Goal: Information Seeking & Learning: Learn about a topic

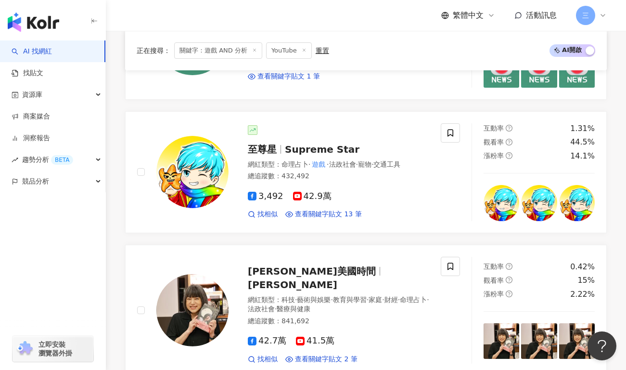
scroll to position [707, 0]
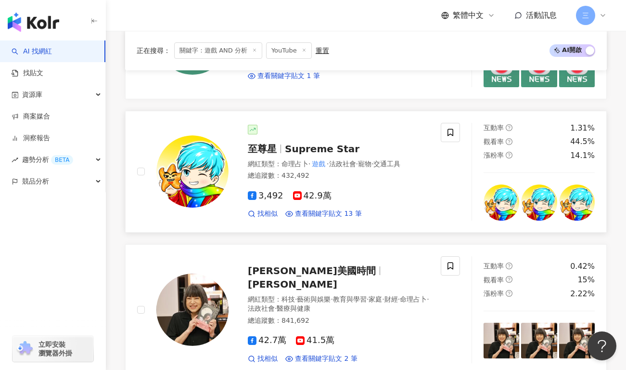
click at [296, 143] on span "Supreme Star" at bounding box center [322, 149] width 75 height 12
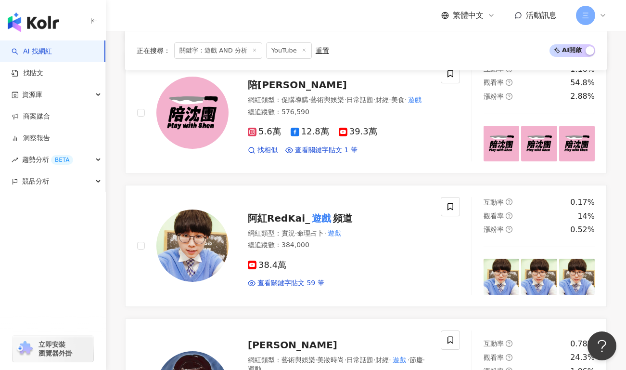
scroll to position [1215, 0]
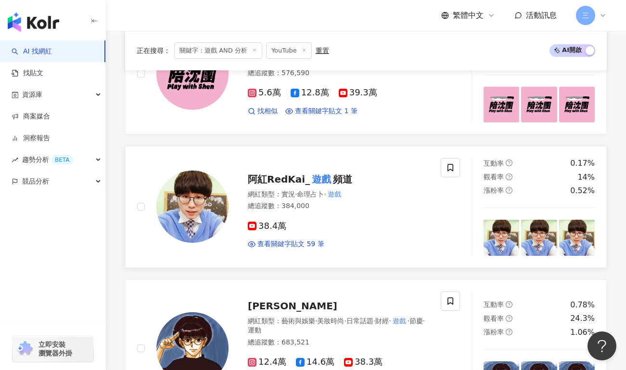
click at [263, 172] on div "阿紅RedKai_ 遊戲 頻道" at bounding box center [339, 178] width 182 height 13
click at [276, 300] on span "孫沁岳 Yorke" at bounding box center [293, 306] width 90 height 12
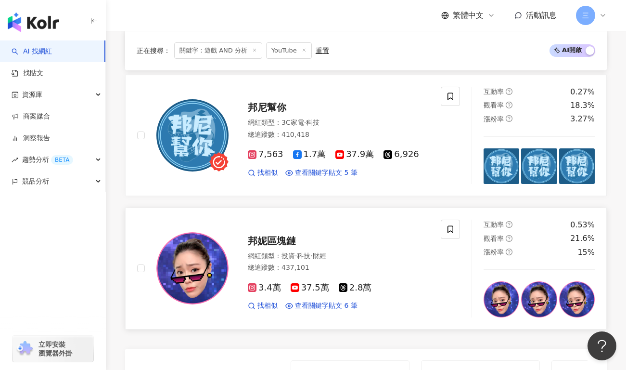
scroll to position [1706, 0]
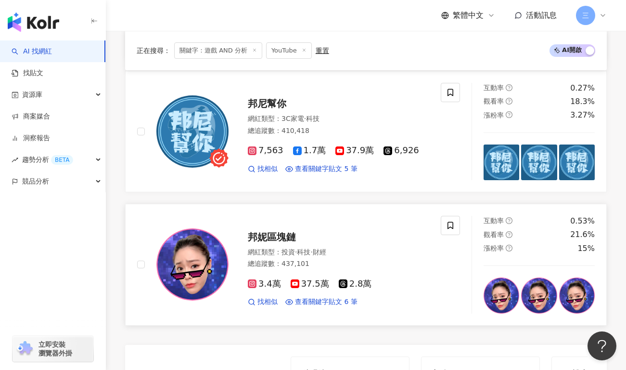
click at [273, 231] on span "邦妮區塊鏈" at bounding box center [272, 237] width 48 height 12
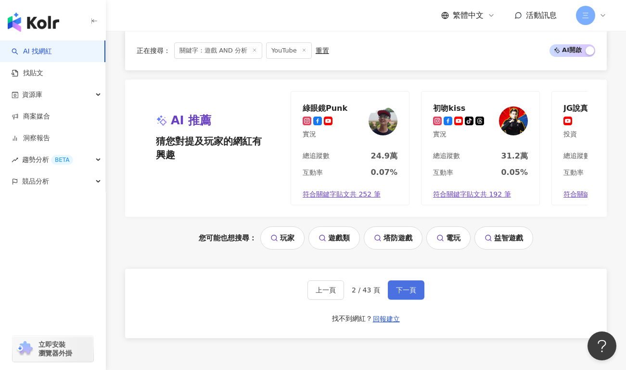
click at [393, 280] on button "下一頁" at bounding box center [406, 289] width 37 height 19
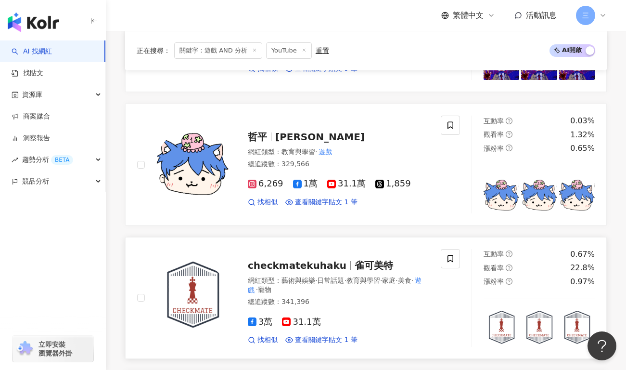
scroll to position [1396, 0]
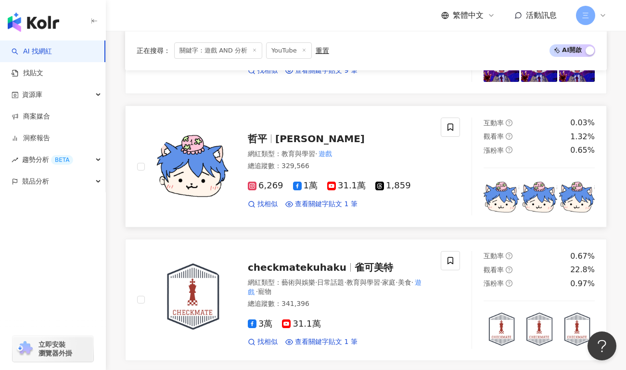
click at [272, 143] on span "哲平" at bounding box center [261, 139] width 27 height 12
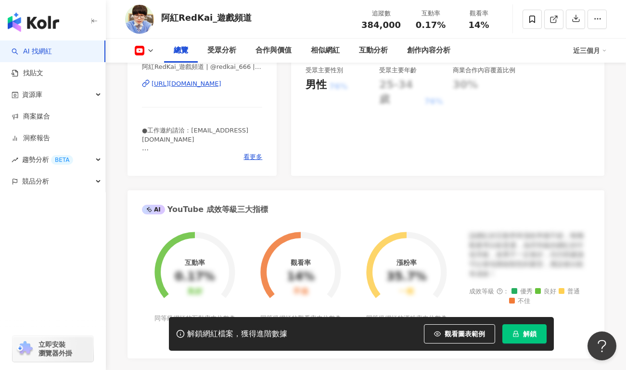
scroll to position [390, 0]
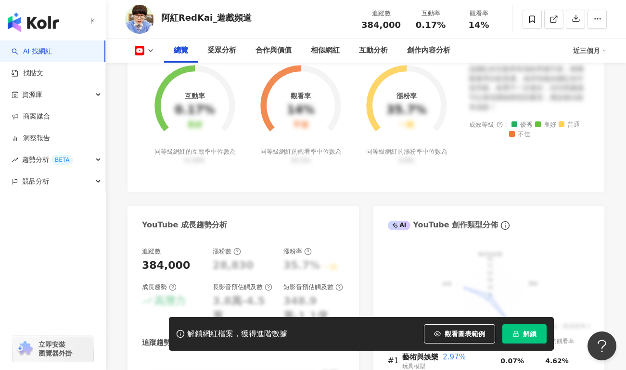
click at [526, 337] on span "解鎖" at bounding box center [529, 334] width 13 height 8
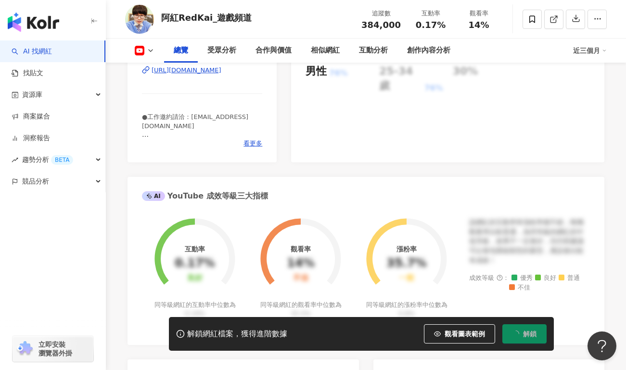
scroll to position [607, 0]
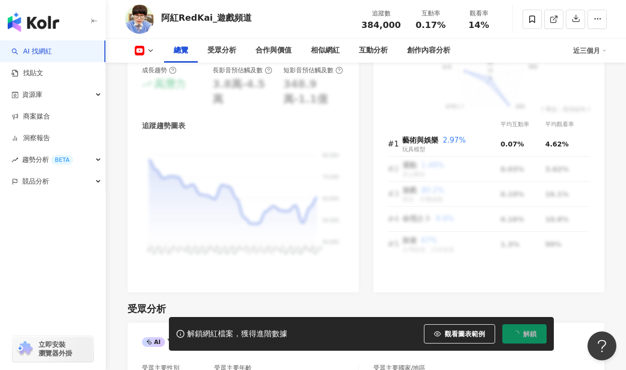
click at [326, 214] on div "80,000 80,000 70,000 70,000 60,000 60,000 50,000 50,000 40,000 40,000 4/3 4/3 4…" at bounding box center [243, 209] width 203 height 137
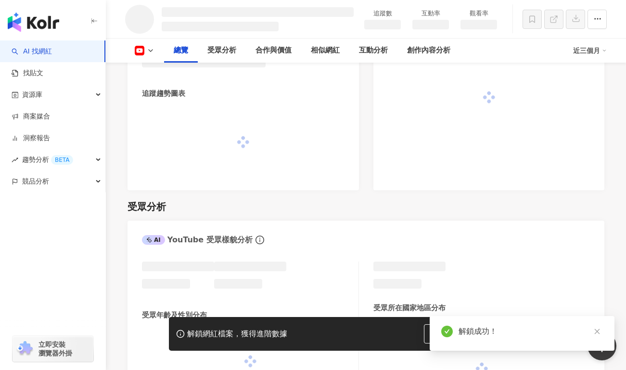
scroll to position [585, 0]
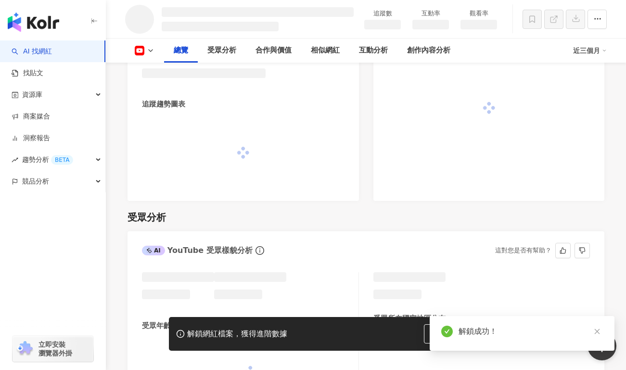
click at [325, 255] on div "受眾分析 AI YouTube 受眾樣貌分析 這對您是否有幫助？ 受眾年齡及性別分布 受眾所在國家地區分布" at bounding box center [366, 314] width 477 height 226
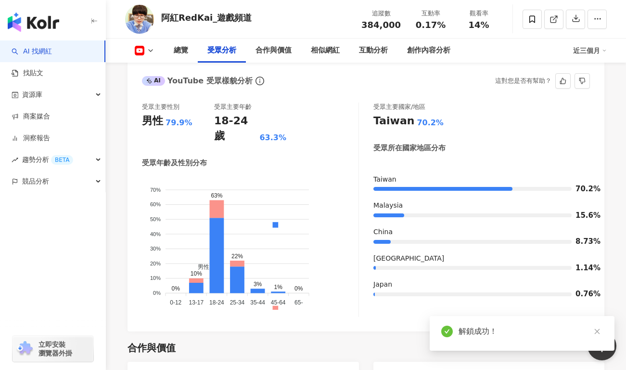
scroll to position [876, 0]
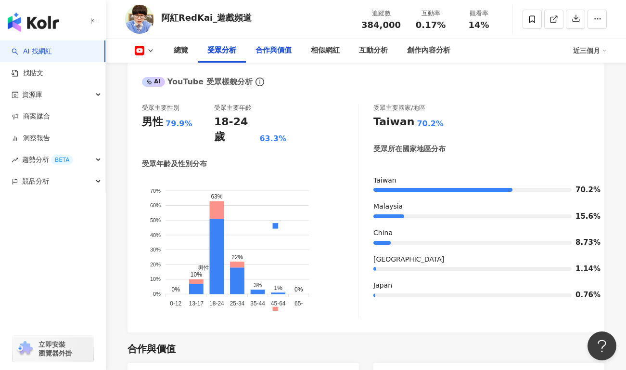
click at [273, 54] on div "合作與價值" at bounding box center [274, 51] width 36 height 12
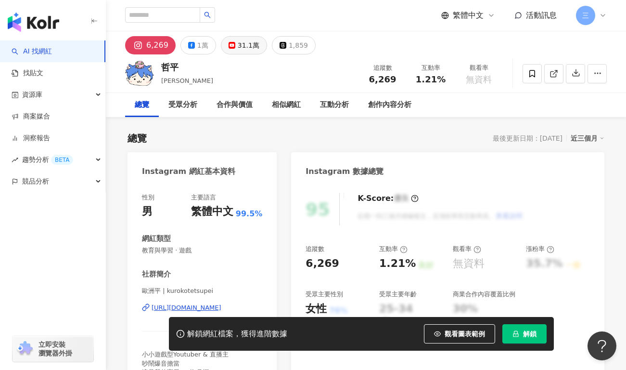
click at [240, 39] on div "31.1萬" at bounding box center [249, 45] width 22 height 13
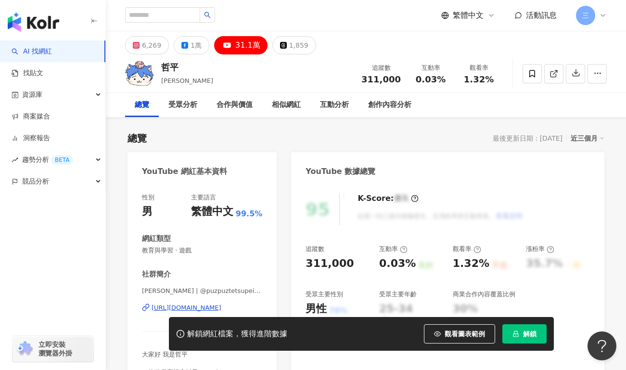
scroll to position [203, 0]
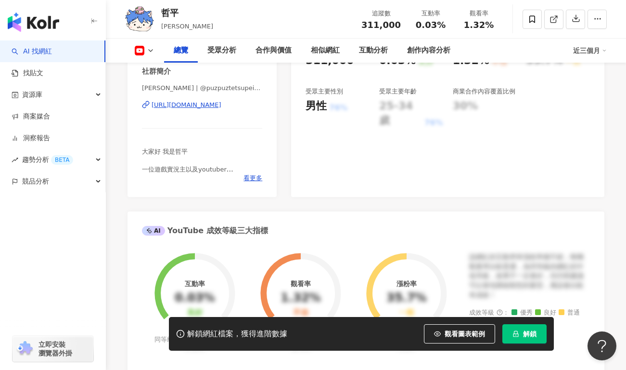
click at [221, 104] on div "[URL][DOMAIN_NAME]" at bounding box center [187, 105] width 70 height 9
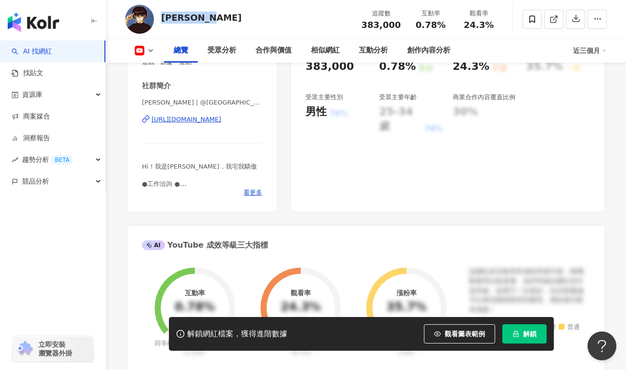
scroll to position [216, 0]
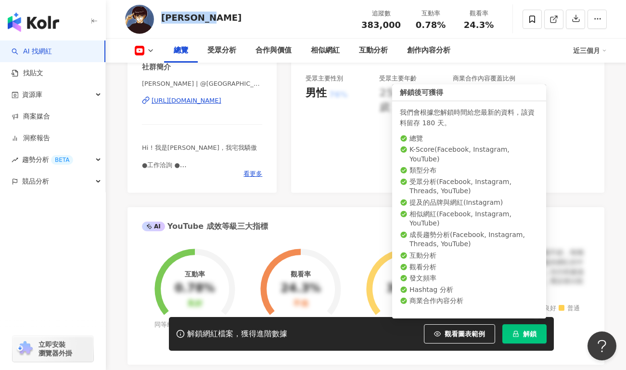
click at [532, 331] on span "解鎖" at bounding box center [529, 334] width 13 height 8
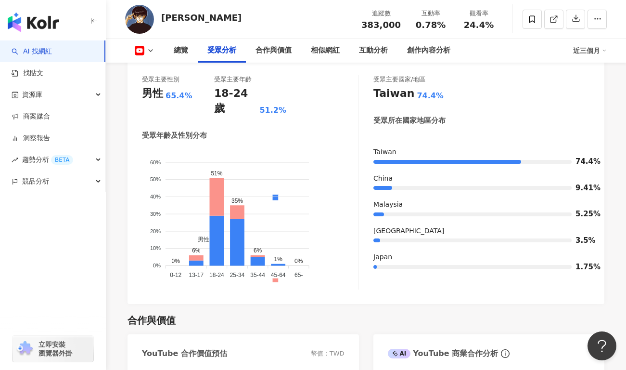
scroll to position [918, 0]
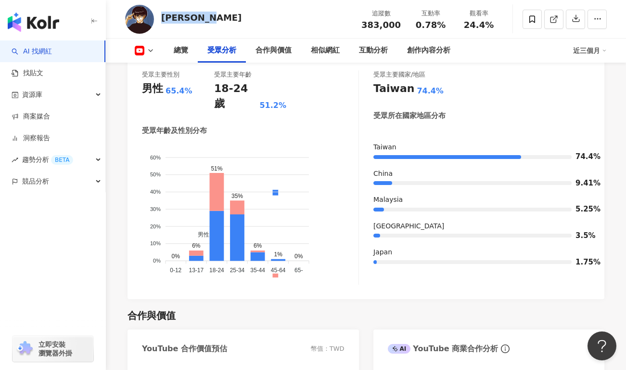
drag, startPoint x: 159, startPoint y: 18, endPoint x: 226, endPoint y: 18, distance: 66.9
click at [226, 18] on div "[PERSON_NAME] 追蹤數 383,000 互動率 0.78% 觀看率 24.4%" at bounding box center [366, 19] width 520 height 38
copy div "[PERSON_NAME]"
